Goal: Transaction & Acquisition: Purchase product/service

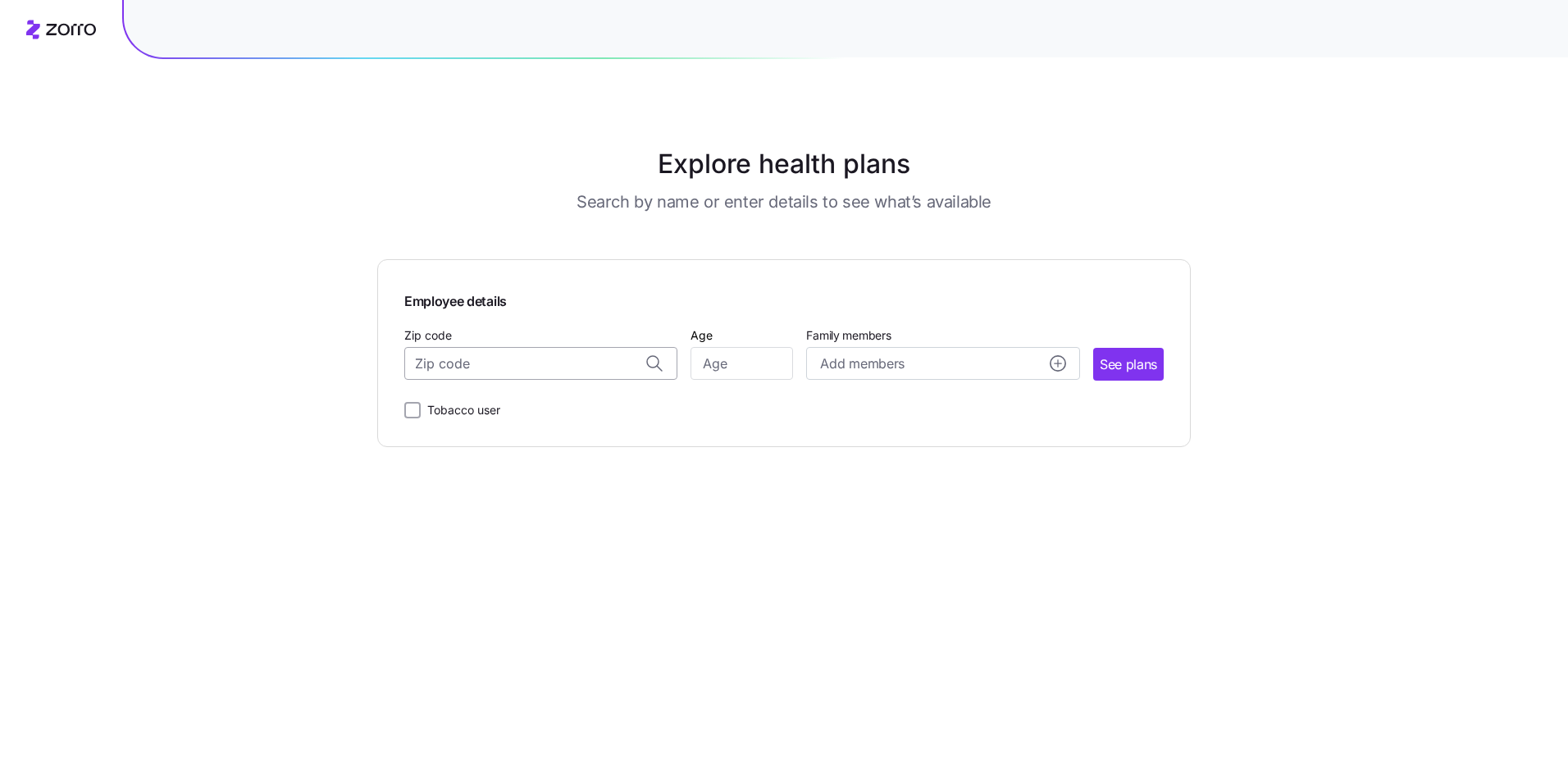
click at [475, 369] on input "Zip code" at bounding box center [540, 364] width 273 height 32
click at [527, 400] on span "[GEOGRAPHIC_DATA], [GEOGRAPHIC_DATA]" at bounding box center [538, 406] width 230 height 21
type input "[GEOGRAPHIC_DATA], [GEOGRAPHIC_DATA]"
click at [731, 370] on input "Age" at bounding box center [742, 364] width 103 height 32
type input "42"
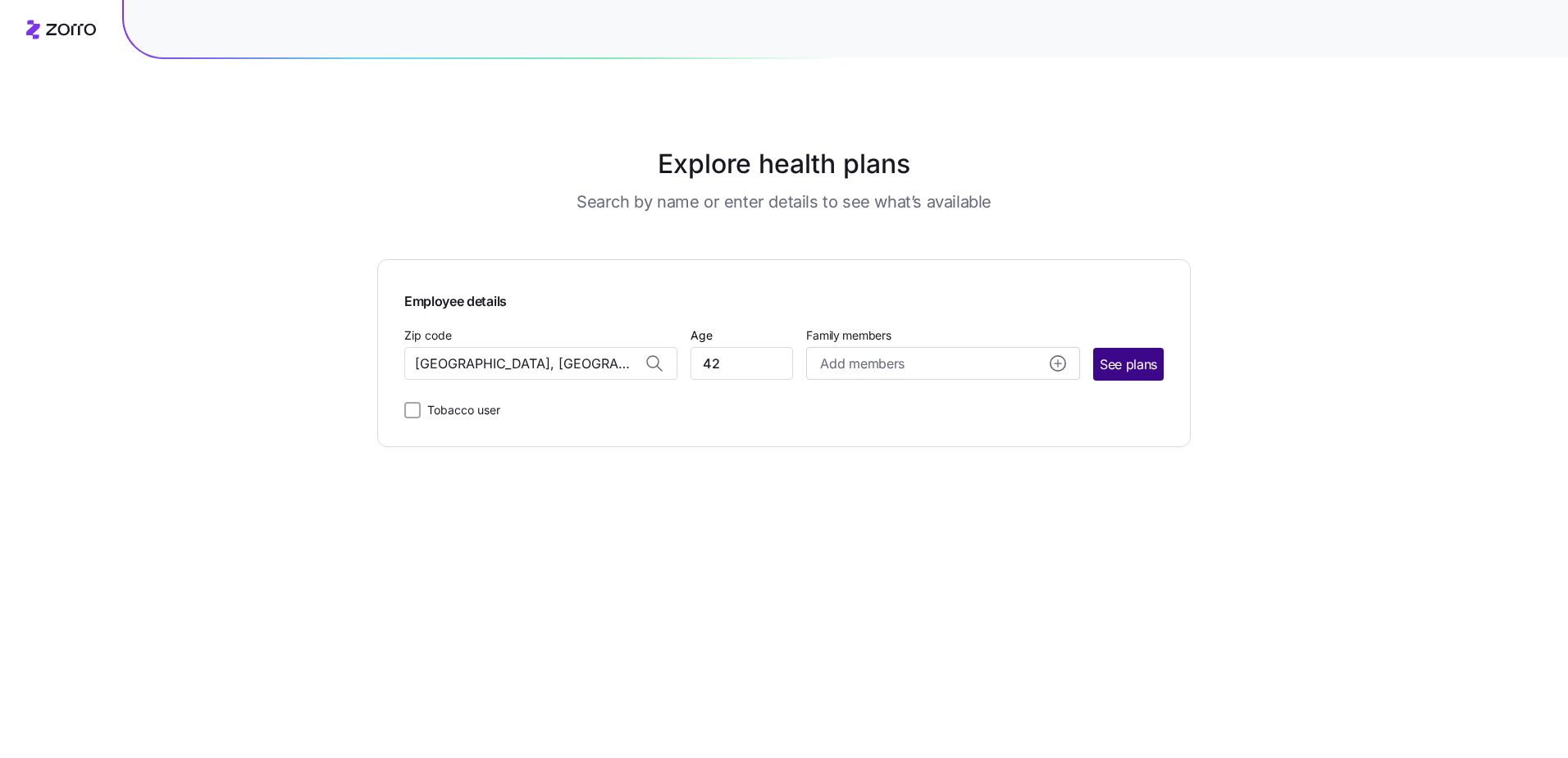
click at [1108, 364] on span "See plans" at bounding box center [1129, 365] width 58 height 21
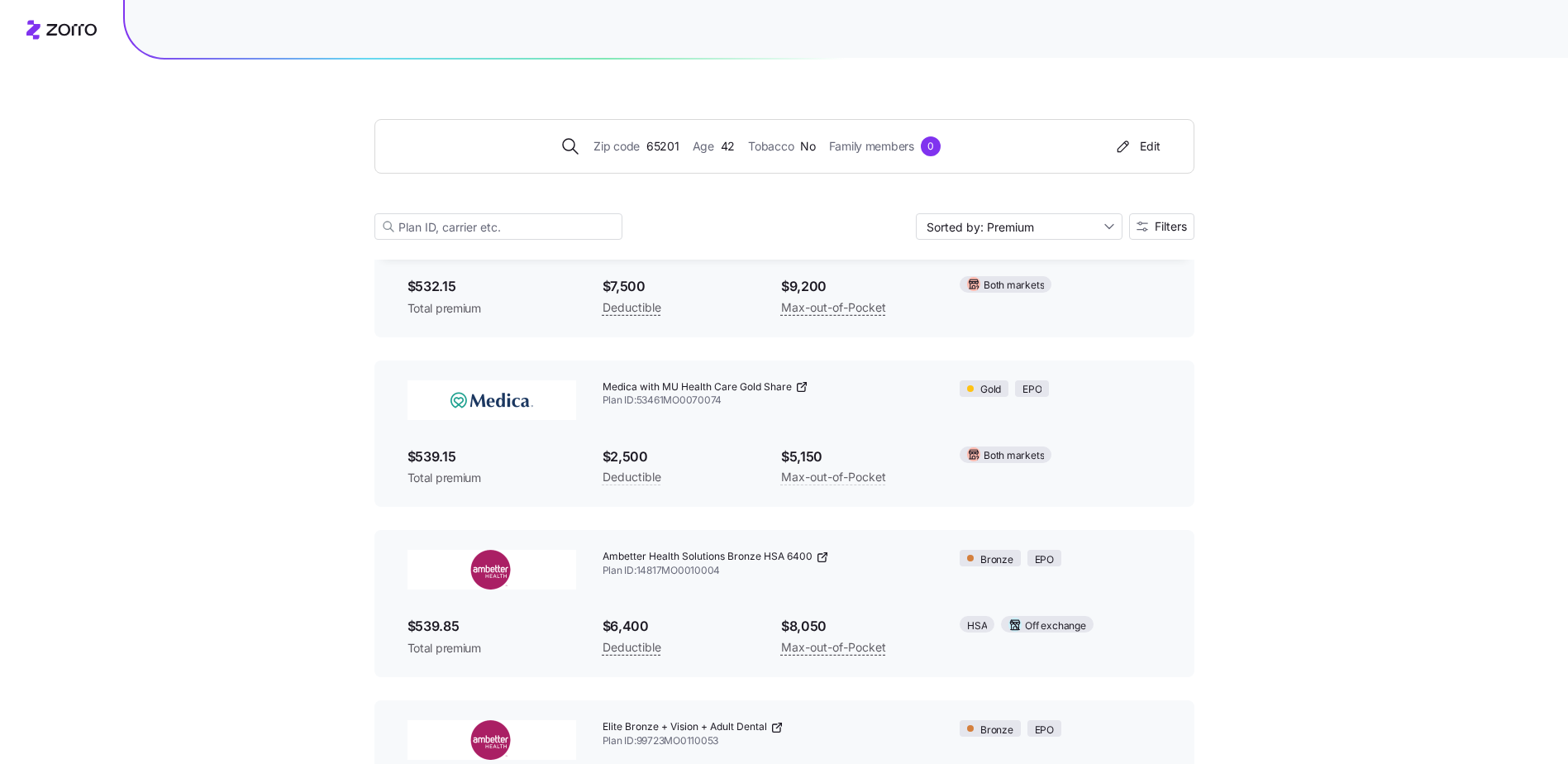
scroll to position [1962, 0]
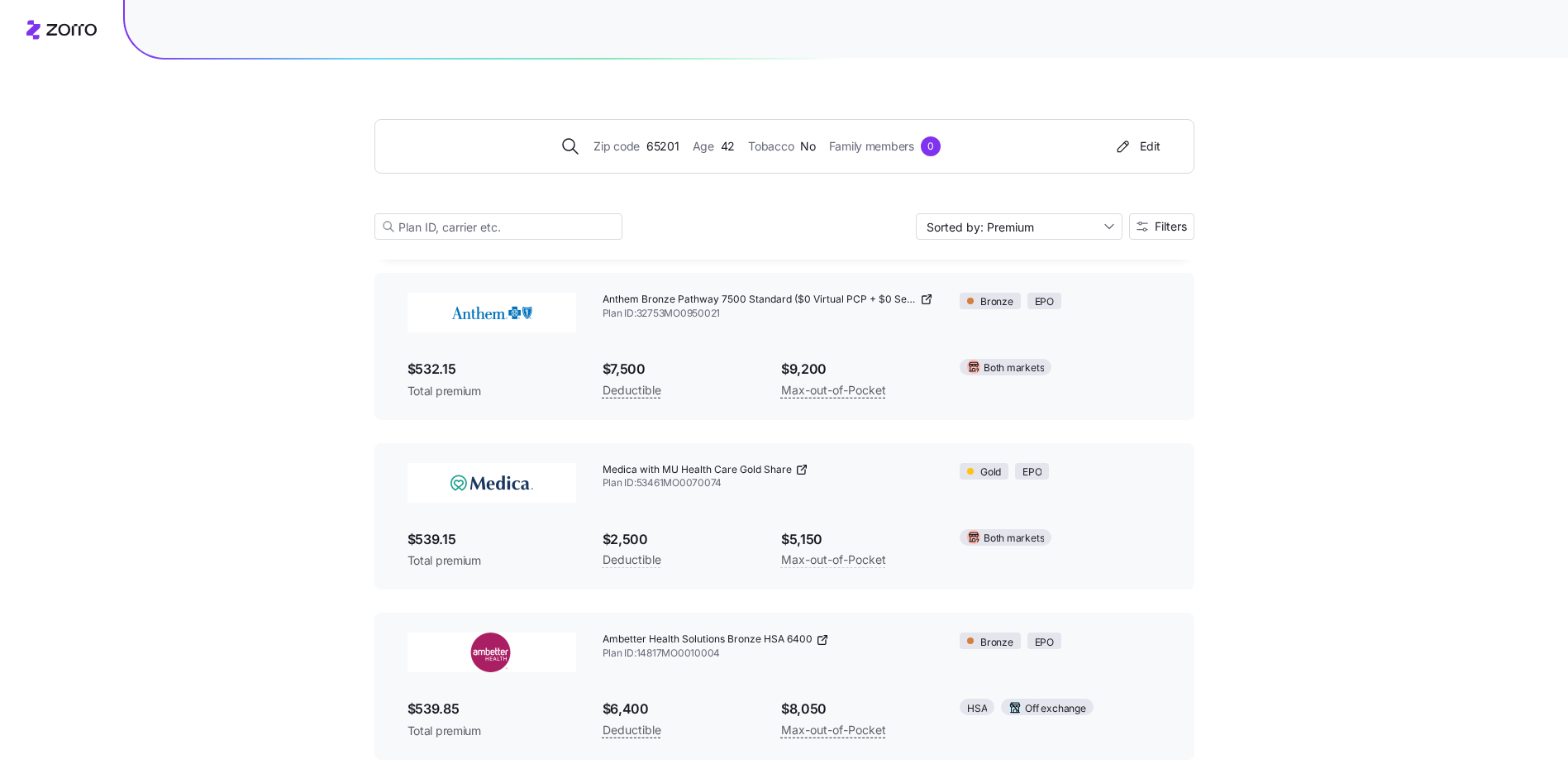
click at [798, 468] on icon at bounding box center [801, 469] width 14 height 14
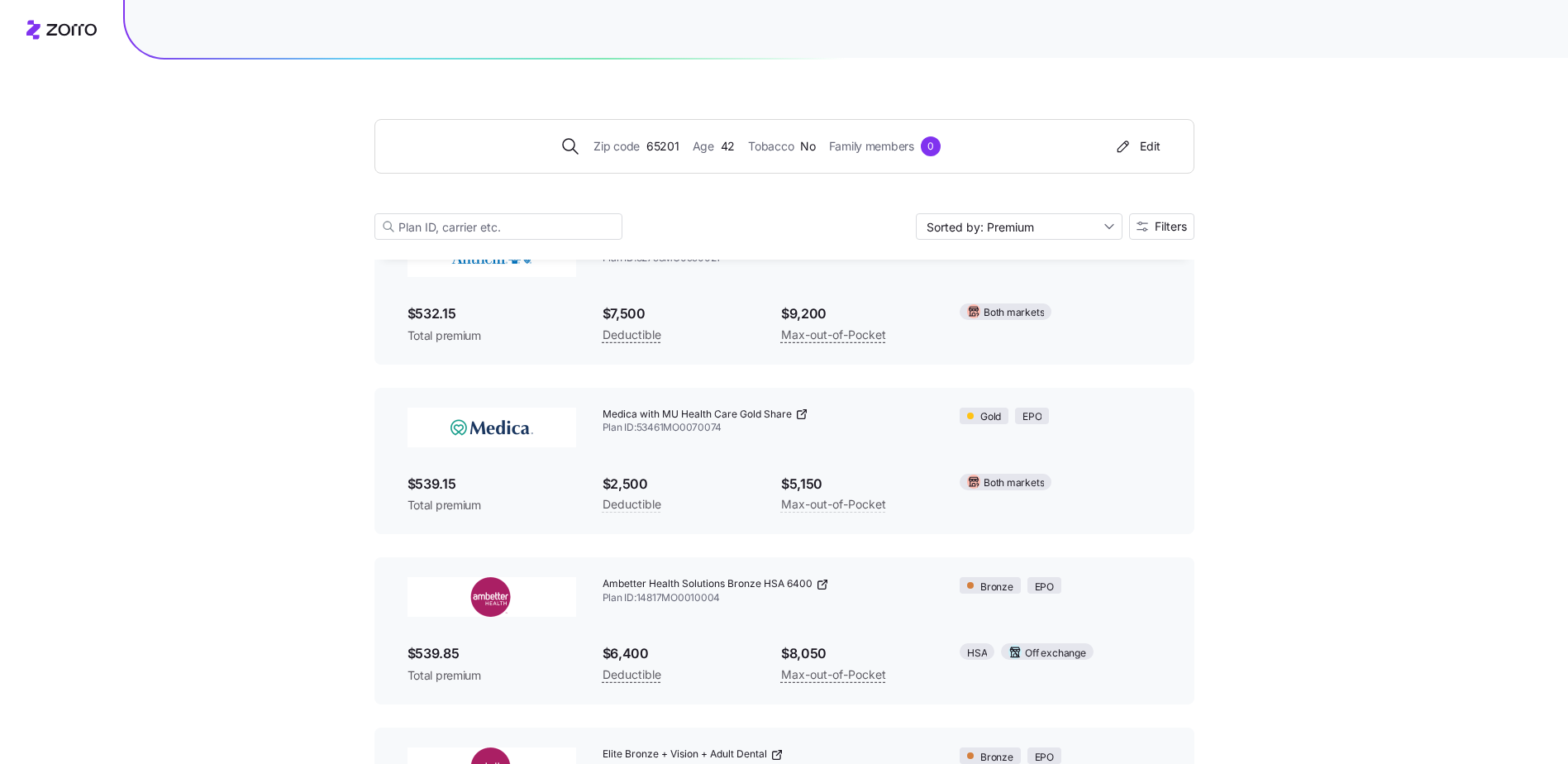
scroll to position [2045, 0]
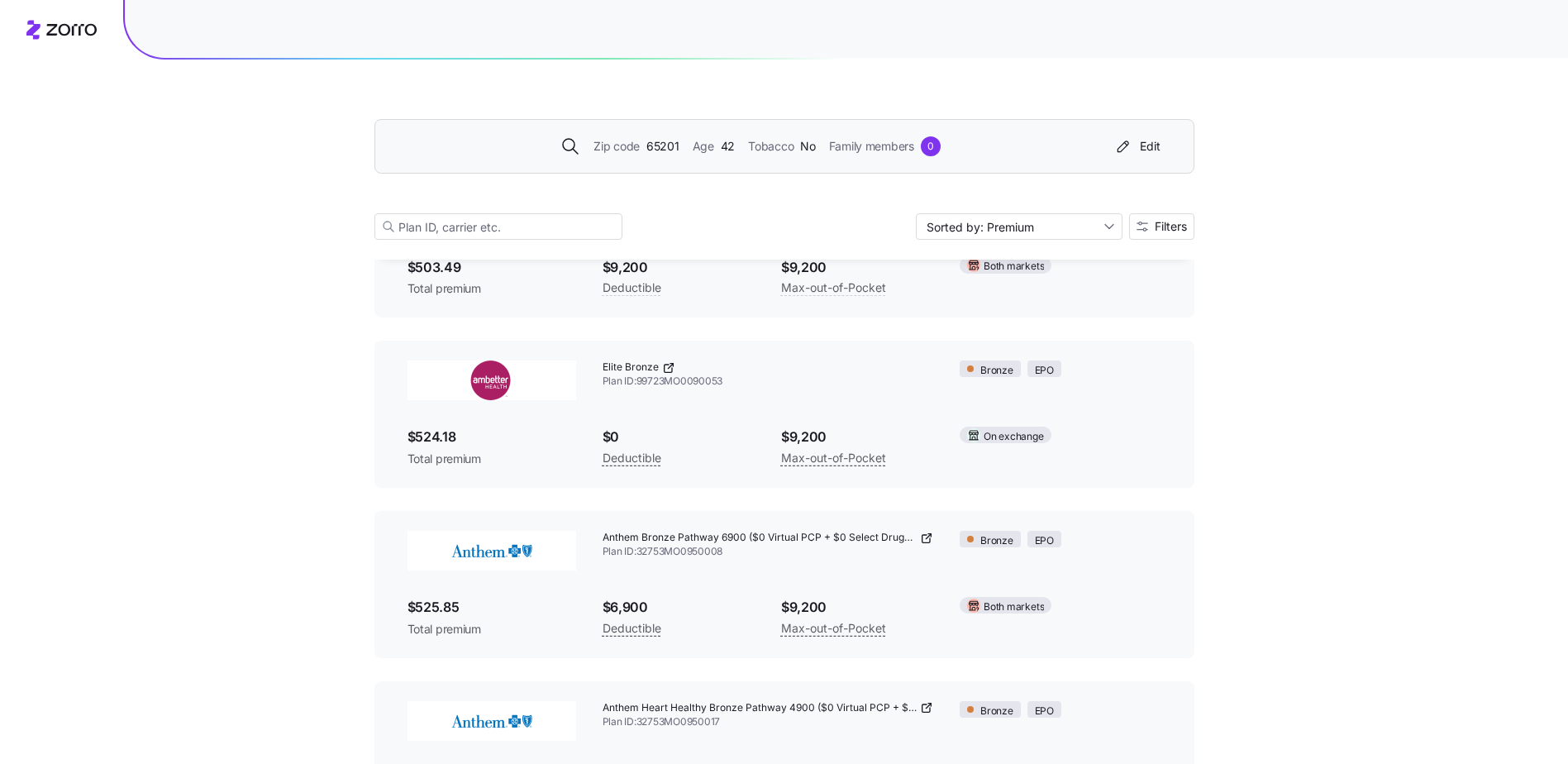
click at [708, 147] on span "Age" at bounding box center [704, 146] width 22 height 18
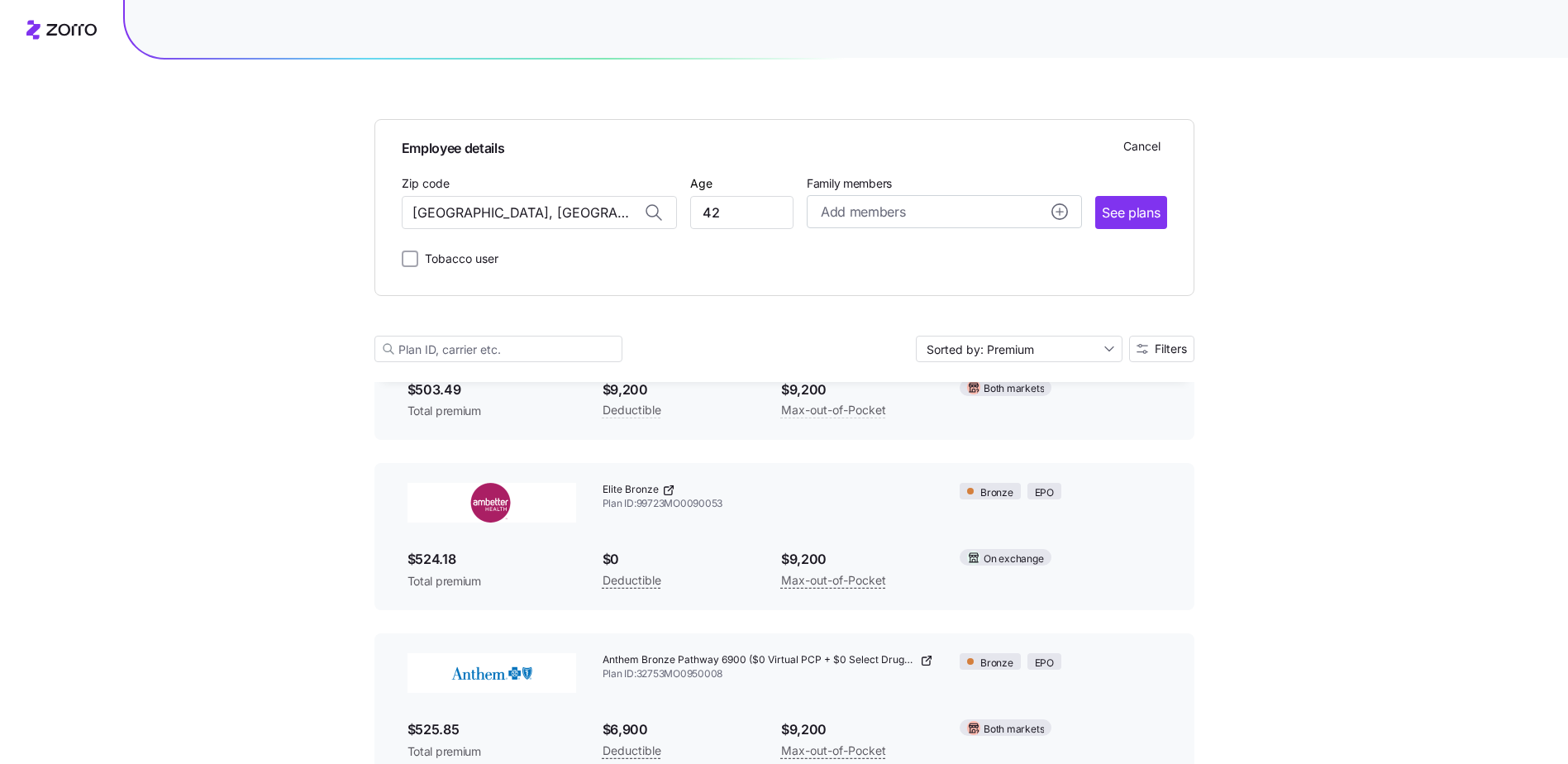
scroll to position [1505, 0]
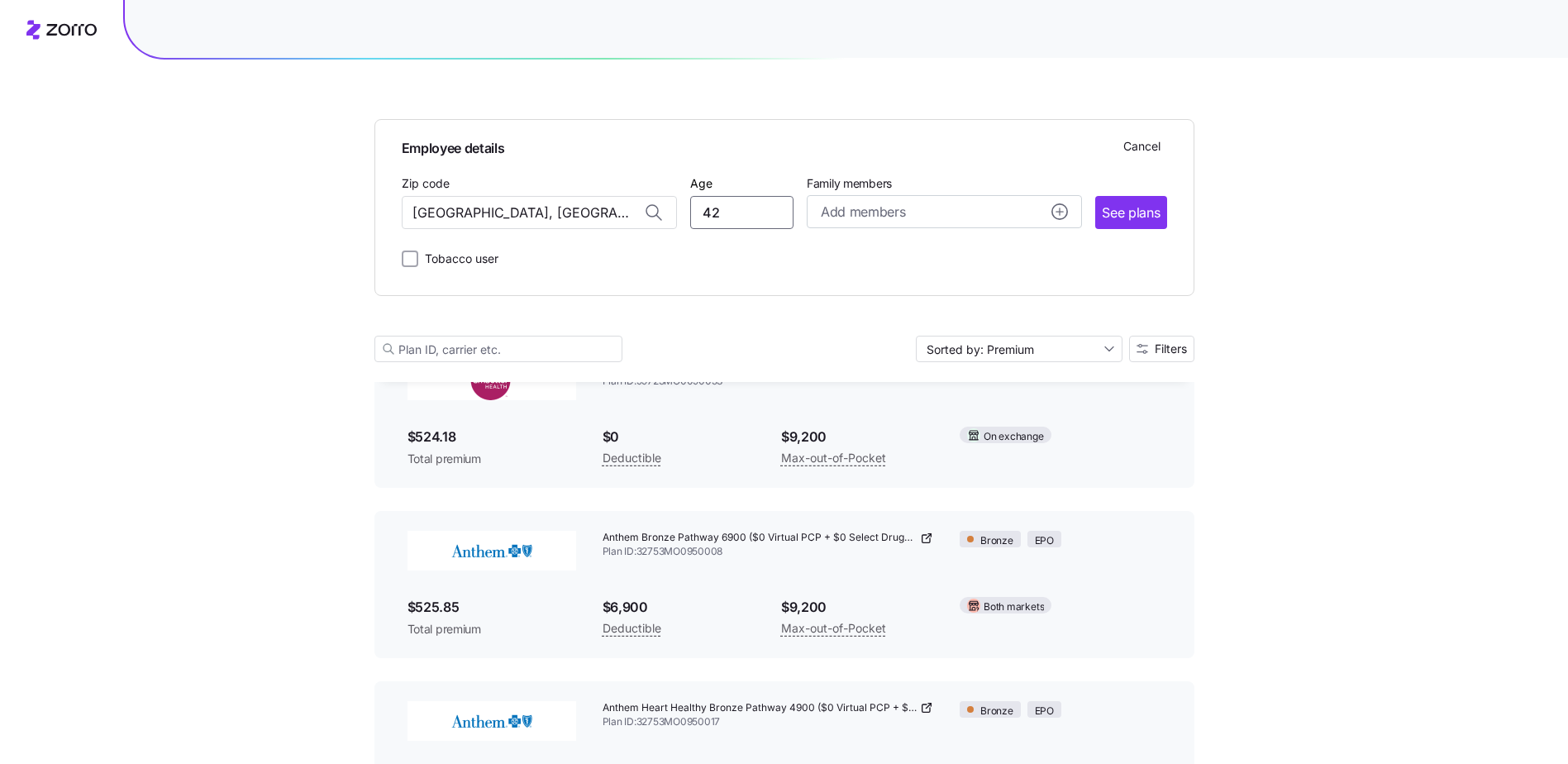
drag, startPoint x: 724, startPoint y: 217, endPoint x: 685, endPoint y: 221, distance: 39.2
click at [685, 221] on div "Zip code [GEOGRAPHIC_DATA], [GEOGRAPHIC_DATA] Age [DEMOGRAPHIC_DATA] Family mem…" at bounding box center [785, 201] width 766 height 56
type input "64"
click at [1122, 206] on span "See plans" at bounding box center [1131, 213] width 58 height 21
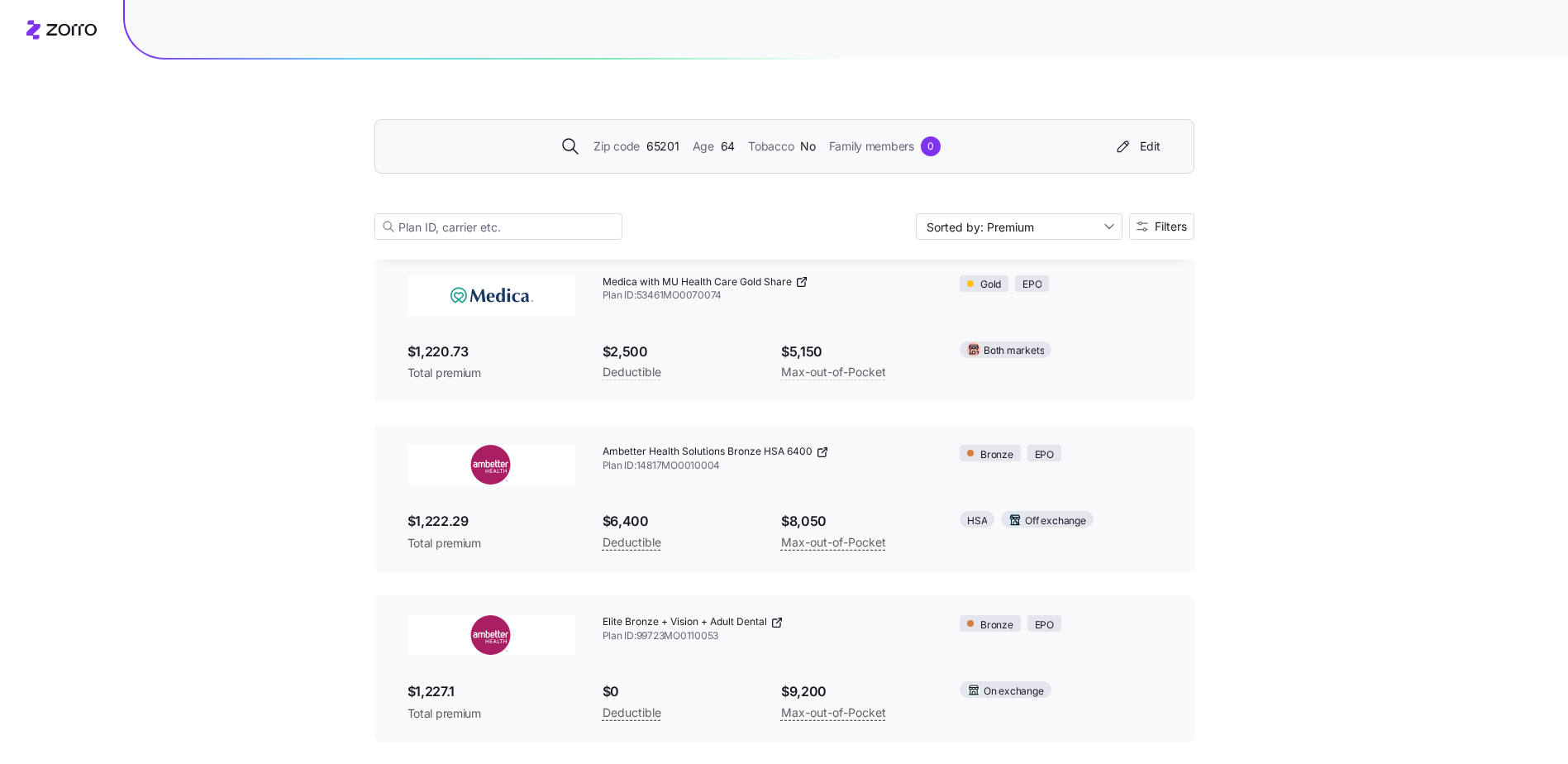
scroll to position [2067, 0]
